Goal: Task Accomplishment & Management: Use online tool/utility

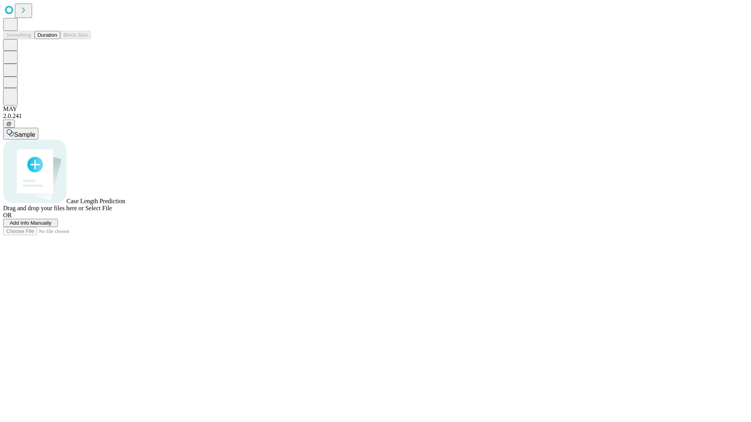
click at [57, 39] on button "Duration" at bounding box center [47, 35] width 26 height 8
click at [52, 226] on span "Add Info Manually" at bounding box center [31, 223] width 42 height 6
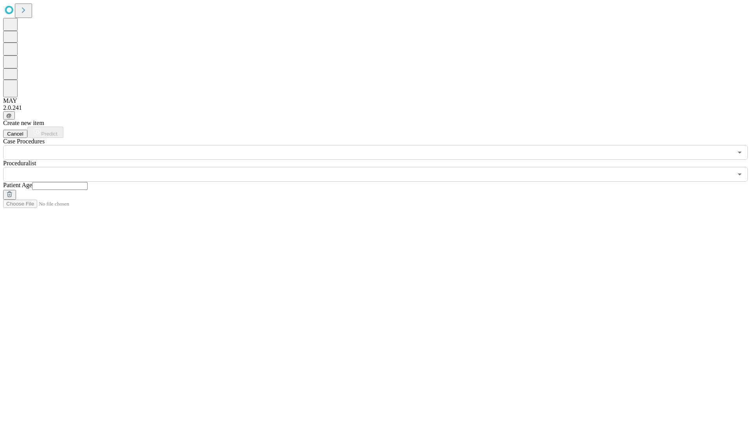
click at [88, 182] on input "text" at bounding box center [60, 186] width 56 height 8
type input "**"
click at [381, 167] on input "text" at bounding box center [368, 174] width 730 height 15
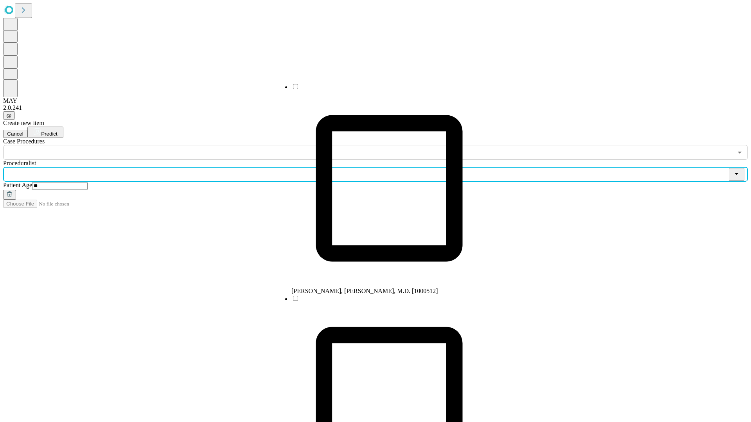
click at [381, 90] on li "[PERSON_NAME], [PERSON_NAME], M.D. [1000512]" at bounding box center [389, 189] width 196 height 212
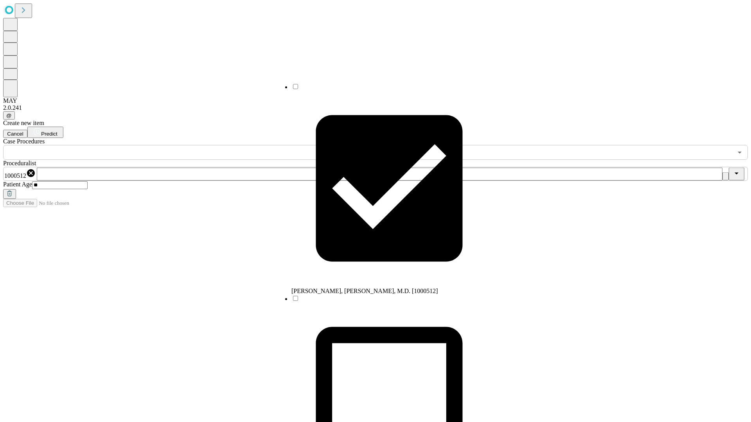
click at [164, 145] on input "text" at bounding box center [368, 152] width 730 height 15
